Goal: Transaction & Acquisition: Purchase product/service

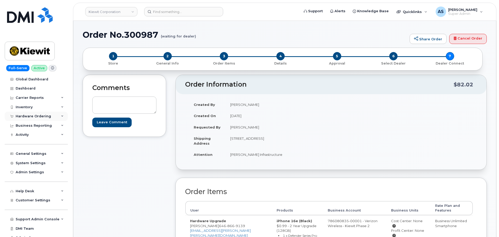
click at [42, 113] on div "Hardware Ordering" at bounding box center [36, 116] width 63 height 9
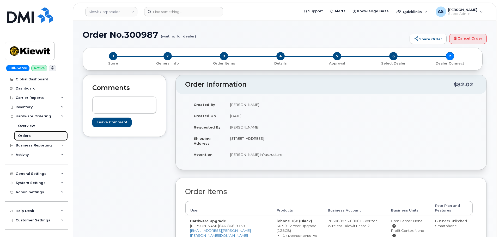
click at [34, 136] on link "Orders" at bounding box center [41, 136] width 54 height 10
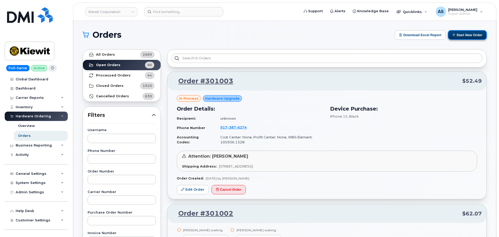
click at [468, 35] on button "Start New Order" at bounding box center [467, 35] width 39 height 10
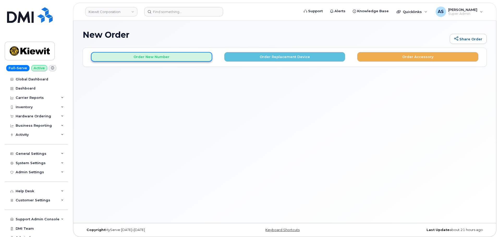
click at [188, 55] on button "Order New Number" at bounding box center [151, 57] width 121 height 10
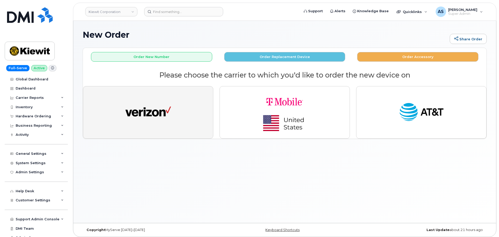
click at [165, 111] on img "button" at bounding box center [148, 112] width 46 height 23
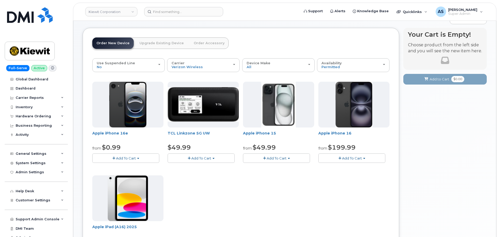
scroll to position [52, 0]
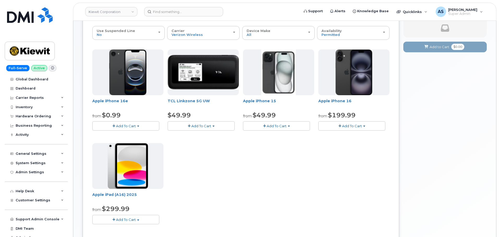
click at [133, 125] on span "Add To Cart" at bounding box center [126, 126] width 20 height 4
click at [140, 134] on link "$0.99 - 2 Year Activation (128GB)" at bounding box center [127, 136] width 67 height 7
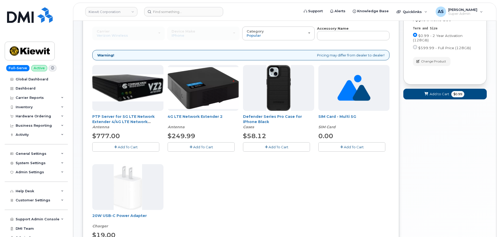
click at [266, 151] on button "Add To Cart" at bounding box center [276, 147] width 67 height 9
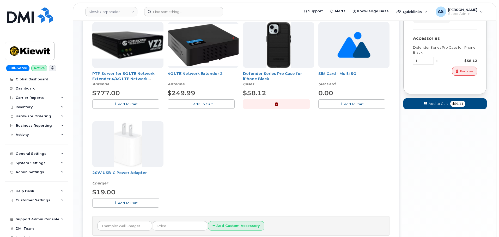
scroll to position [104, 0]
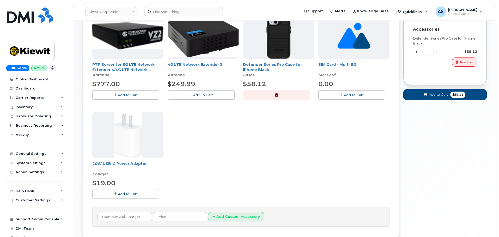
click at [140, 194] on button "Add To Cart" at bounding box center [125, 193] width 67 height 9
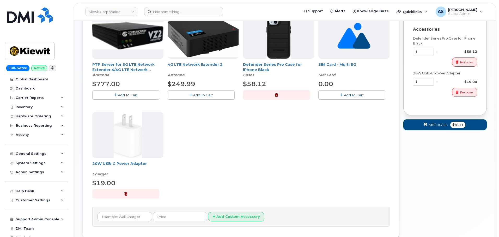
click at [451, 125] on span "$78.11" at bounding box center [457, 125] width 15 height 6
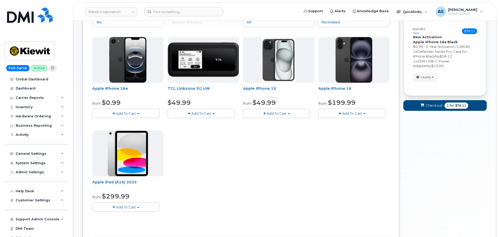
scroll to position [15, 0]
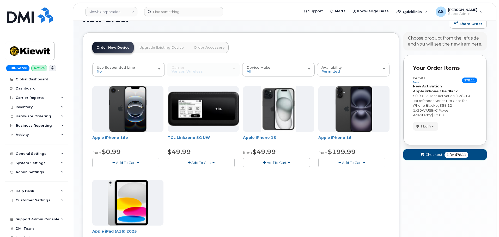
click at [437, 156] on span "Checkout" at bounding box center [433, 154] width 17 height 5
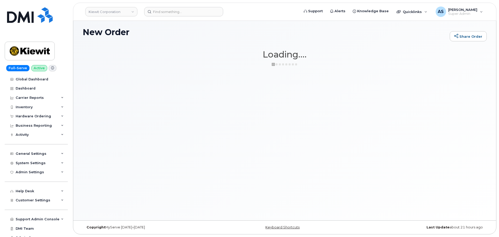
scroll to position [3, 0]
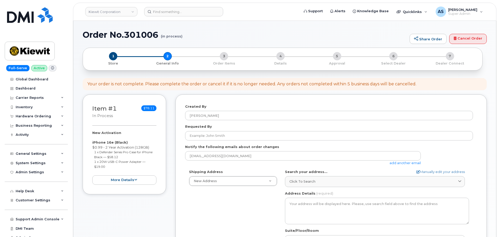
select select
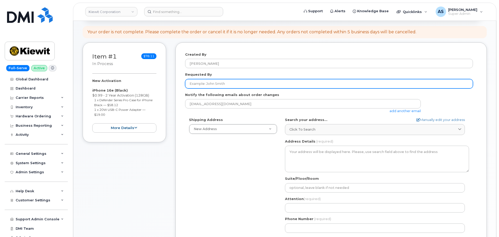
click at [243, 81] on input "Requested By" at bounding box center [329, 83] width 288 height 9
type input "[PERSON_NAME]"
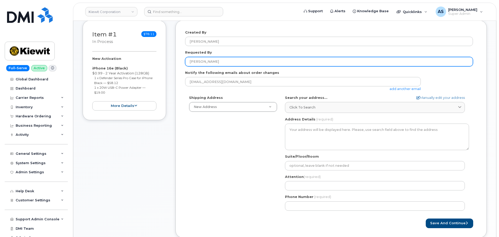
scroll to position [104, 0]
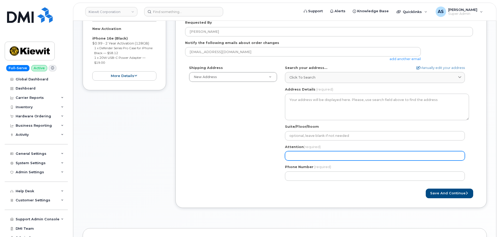
click at [303, 153] on input "Attention (required)" at bounding box center [375, 155] width 180 height 9
type input "[PERSON_NAME]"
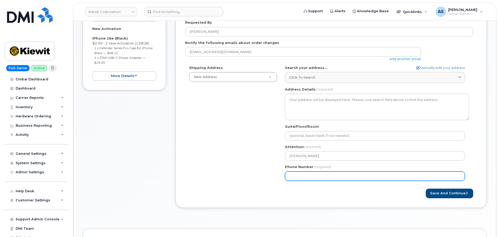
click at [301, 175] on input "Phone Number" at bounding box center [375, 176] width 180 height 9
paste input "7857477935"
select select
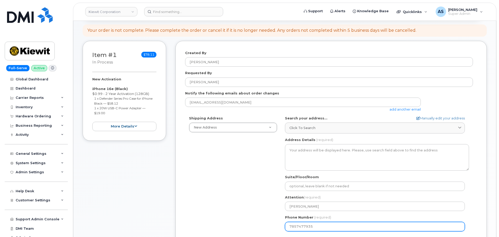
scroll to position [78, 0]
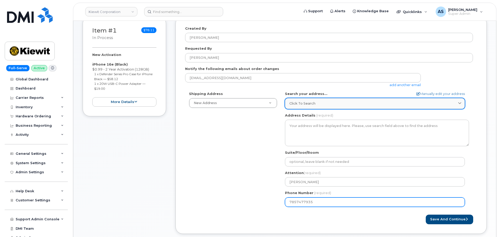
type input "7857477935"
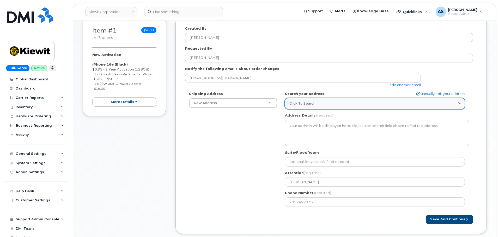
click at [308, 105] on span "Click to search" at bounding box center [302, 103] width 26 height 5
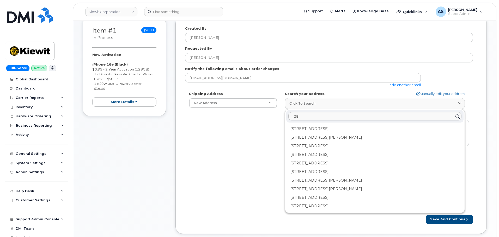
type input "2"
type input "4"
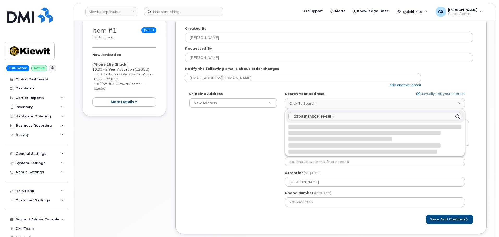
type input "2306 foreman rd"
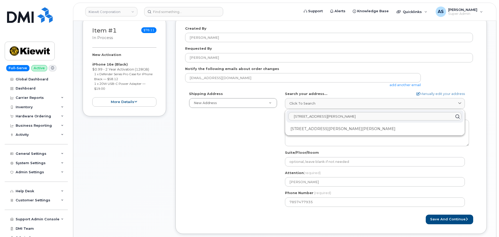
drag, startPoint x: 323, startPoint y: 116, endPoint x: 269, endPoint y: 113, distance: 53.7
click at [270, 113] on div "Shipping Address New Address New Address 2306 Foreman Rd 118 Caddo Dr 2306 fore…" at bounding box center [329, 151] width 288 height 120
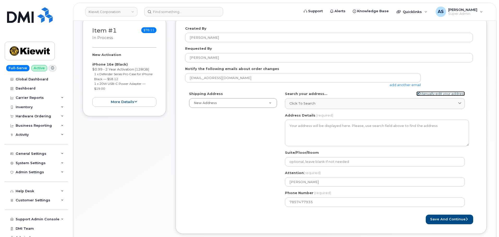
click at [450, 93] on link "Manually edit your address" at bounding box center [440, 93] width 48 height 5
select select
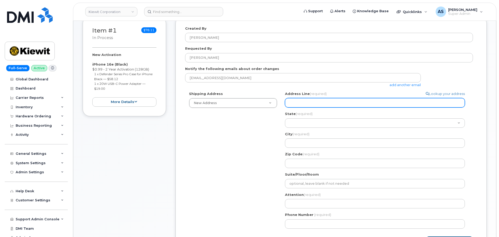
click at [320, 101] on input "Address Line (required)" at bounding box center [375, 102] width 180 height 9
paste input "7857477935"
select select
type input "2306 Foreman Rd"
select select
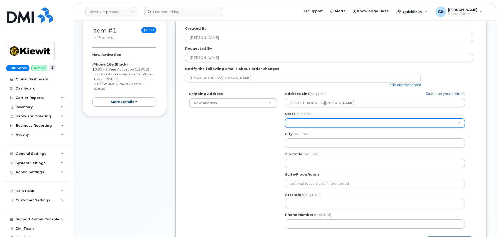
click at [306, 122] on select "Alabama Alaska American Samoa Arizona Arkansas California Colorado Connecticut …" at bounding box center [375, 123] width 180 height 9
select select "[GEOGRAPHIC_DATA]"
click at [285, 119] on select "Alabama Alaska American Samoa Arizona Arkansas California Colorado Connecticut …" at bounding box center [375, 123] width 180 height 9
select select
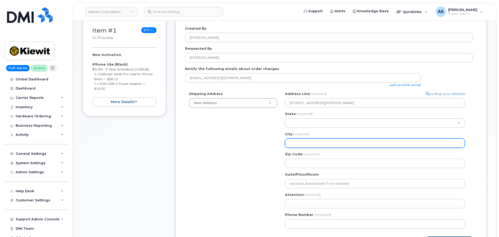
click at [309, 145] on input "City (required)" at bounding box center [375, 143] width 180 height 9
type input "Orange"
select select
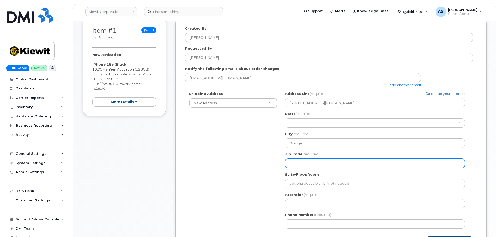
click at [305, 160] on input "Zip Code (required)" at bounding box center [375, 163] width 180 height 9
type input "77630"
select select
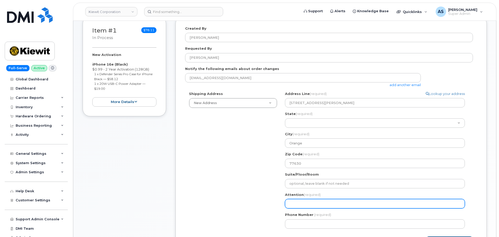
click at [292, 205] on input "Attention (required)" at bounding box center [375, 203] width 180 height 9
type input "Riley Nash"
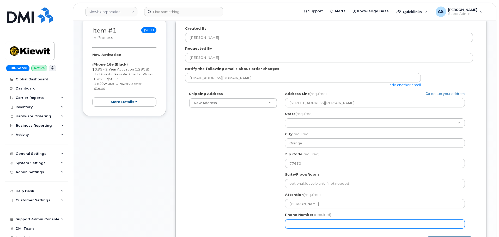
click at [322, 220] on input "Phone Number" at bounding box center [375, 224] width 180 height 9
click at [294, 226] on input "Phone Number" at bounding box center [375, 224] width 180 height 9
paste input "7857477935"
select select
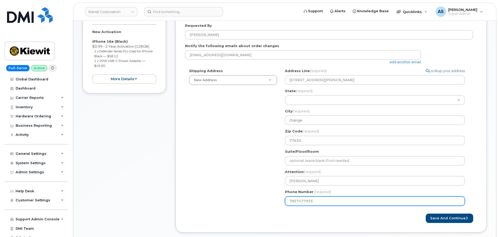
scroll to position [130, 0]
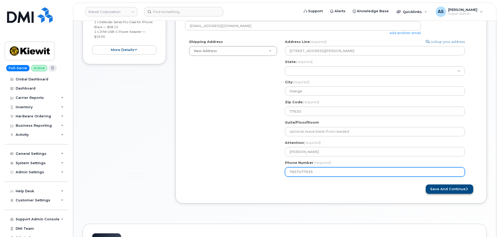
type input "7857477935"
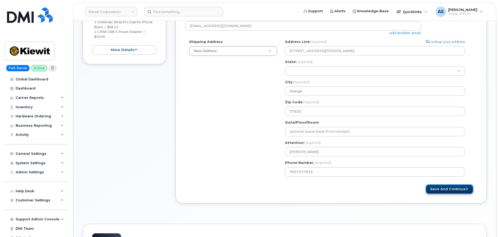
click at [447, 190] on button "Save and Continue" at bounding box center [448, 190] width 47 height 10
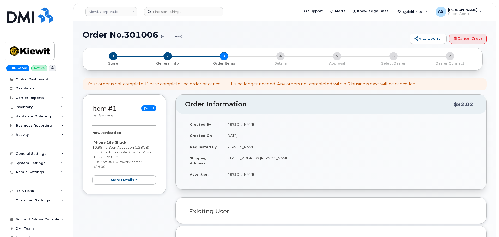
select select
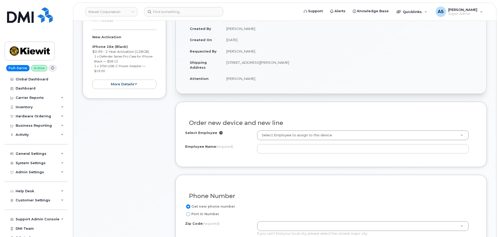
scroll to position [104, 0]
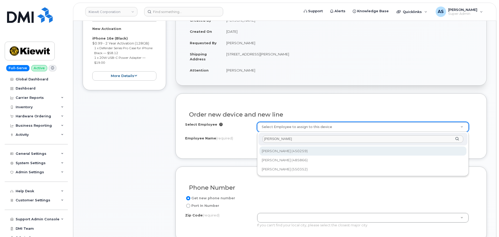
type input "Connor Smith"
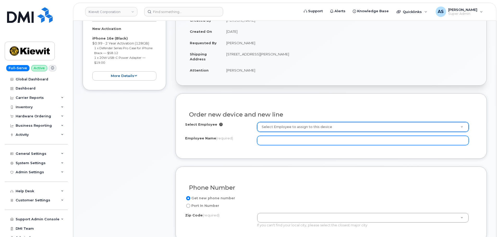
click at [279, 143] on input "Employee Name (required)" at bounding box center [363, 140] width 212 height 9
type input "[PERSON_NAME]"
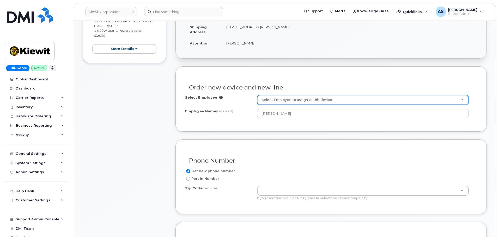
scroll to position [156, 0]
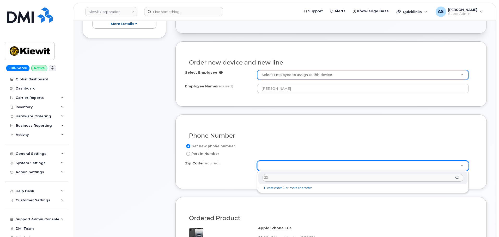
type input "3"
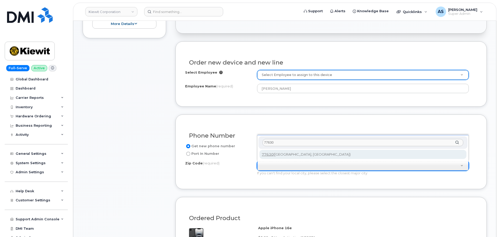
type input "77630"
type input "77630 (Orange, TX)"
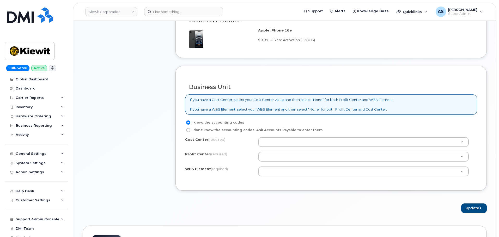
scroll to position [365, 0]
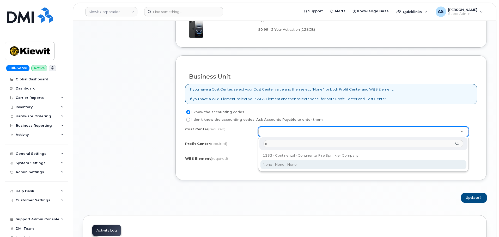
type input "n"
type input "None"
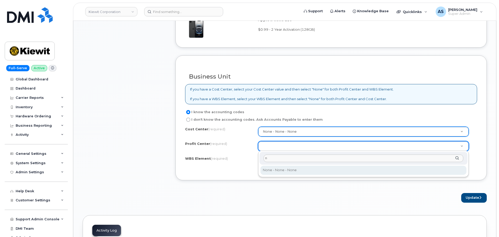
type input "n"
select select "None"
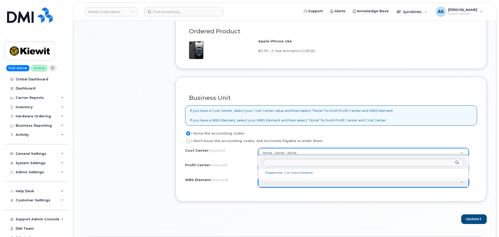
scroll to position [417, 0]
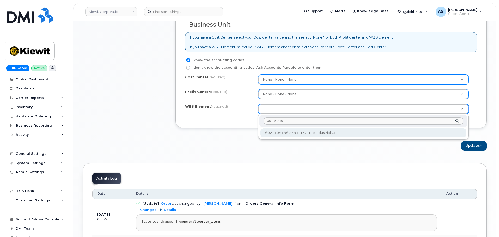
type input "105186.2491"
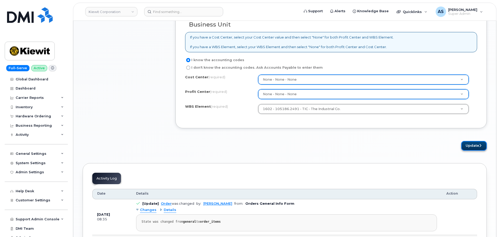
click at [473, 143] on button "Update" at bounding box center [474, 146] width 26 height 10
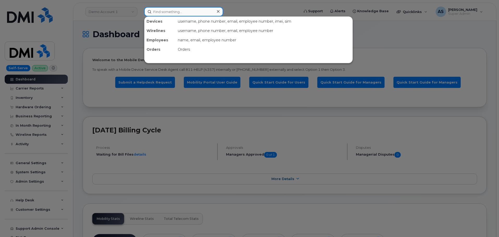
click at [175, 9] on input at bounding box center [183, 11] width 79 height 9
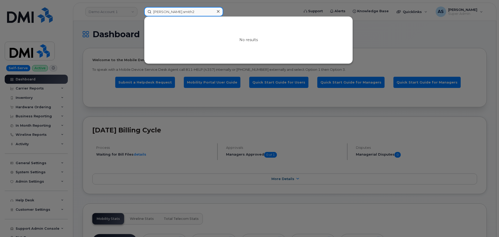
type input "[PERSON_NAME].smith2"
drag, startPoint x: 125, startPoint y: 22, endPoint x: 122, endPoint y: 22, distance: 3.6
click at [122, 22] on div at bounding box center [249, 118] width 499 height 237
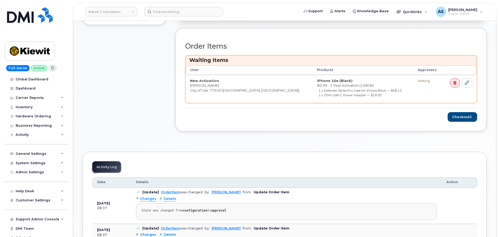
scroll to position [208, 0]
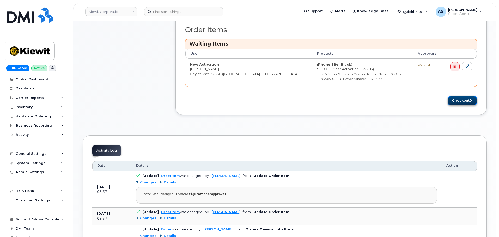
click at [465, 102] on button "Checkout" at bounding box center [461, 101] width 29 height 10
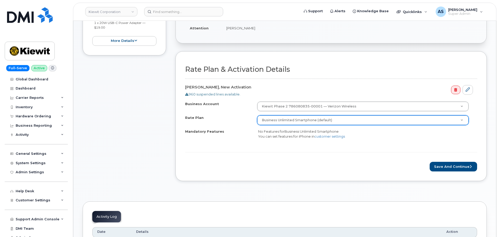
scroll to position [130, 0]
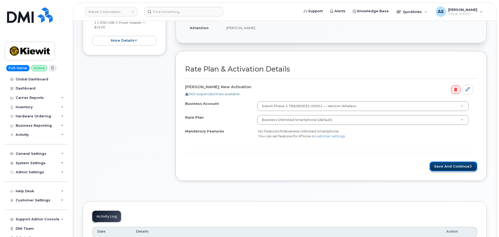
click at [446, 165] on button "Save and Continue" at bounding box center [452, 167] width 47 height 10
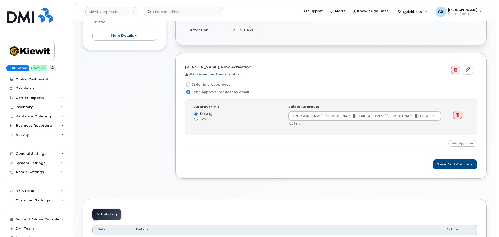
scroll to position [130, 0]
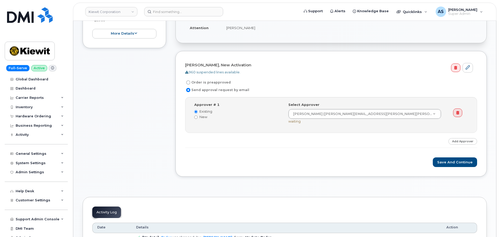
drag, startPoint x: 190, startPoint y: 83, endPoint x: 213, endPoint y: 96, distance: 26.6
click at [190, 82] on label "Order is preapproved" at bounding box center [208, 82] width 46 height 6
click at [190, 82] on input "Order is preapproved" at bounding box center [188, 83] width 4 height 4
radio input "true"
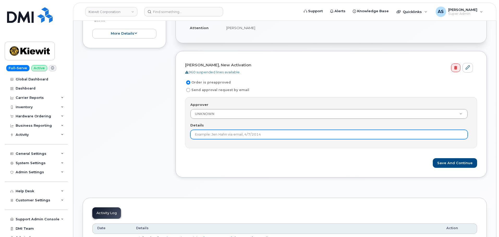
click at [266, 135] on input "Details" at bounding box center [328, 134] width 277 height 9
type input "preapproved"
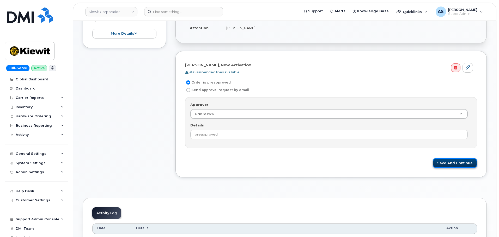
click at [465, 159] on button "Save and Continue" at bounding box center [455, 163] width 44 height 10
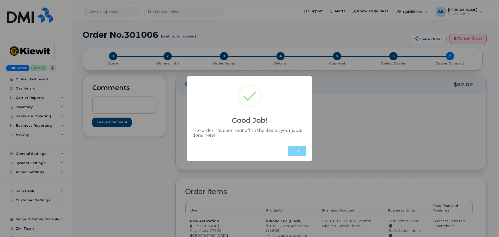
click at [303, 151] on button "OK" at bounding box center [297, 151] width 18 height 10
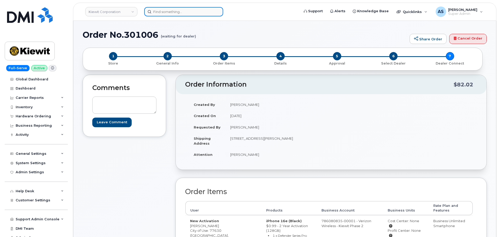
click at [174, 9] on input at bounding box center [183, 11] width 79 height 9
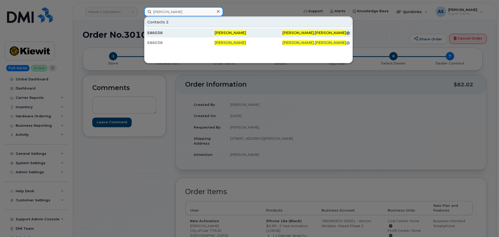
type input "charlie englerth"
click at [270, 33] on div "[PERSON_NAME]" at bounding box center [247, 32] width 67 height 5
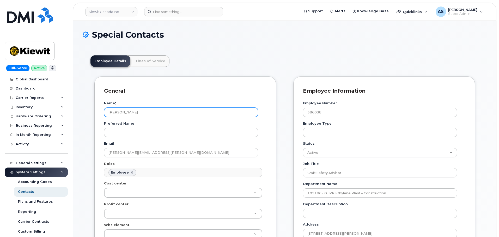
drag, startPoint x: 141, startPoint y: 114, endPoint x: 77, endPoint y: 110, distance: 64.2
click at [235, 56] on header "Employee Details Lines of Service" at bounding box center [284, 60] width 388 height 11
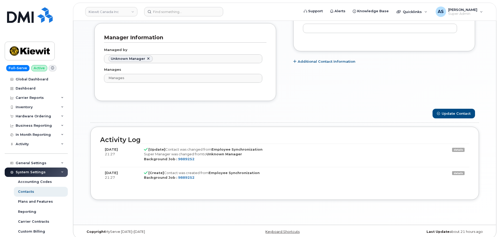
scroll to position [351, 0]
